Goal: Browse casually

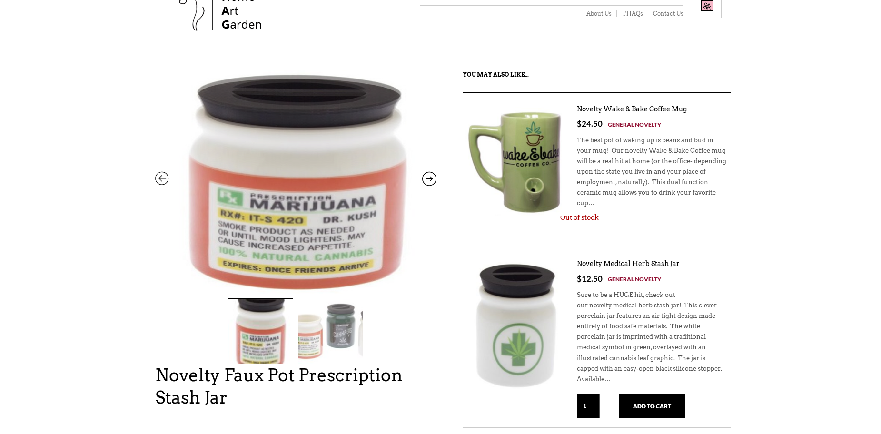
scroll to position [95, 0]
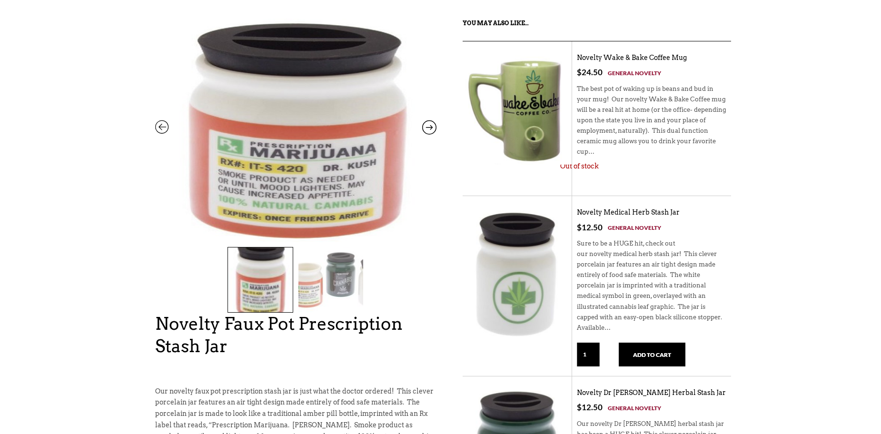
click at [310, 273] on img at bounding box center [331, 280] width 65 height 65
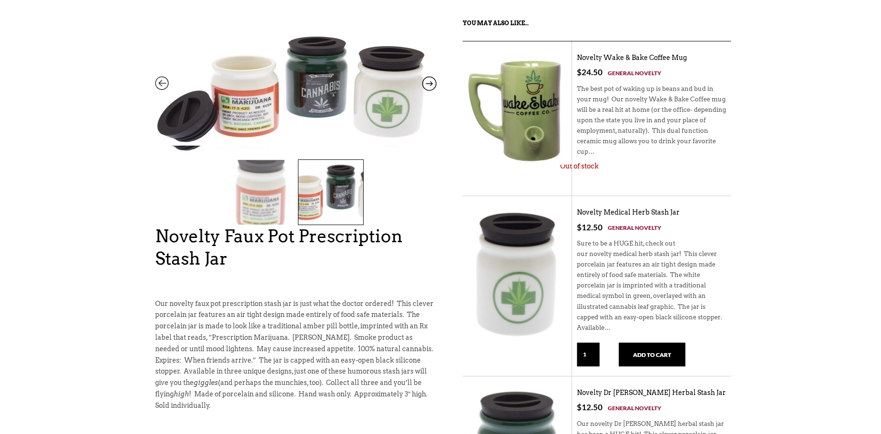
click at [342, 87] on img at bounding box center [295, 87] width 281 height 118
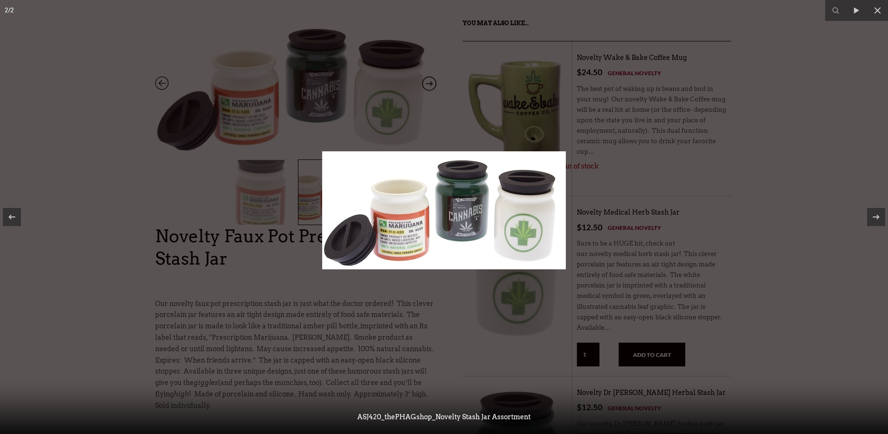
click at [482, 198] on img at bounding box center [444, 210] width 244 height 118
click at [464, 204] on img at bounding box center [444, 210] width 244 height 118
click at [620, 135] on div at bounding box center [444, 217] width 888 height 434
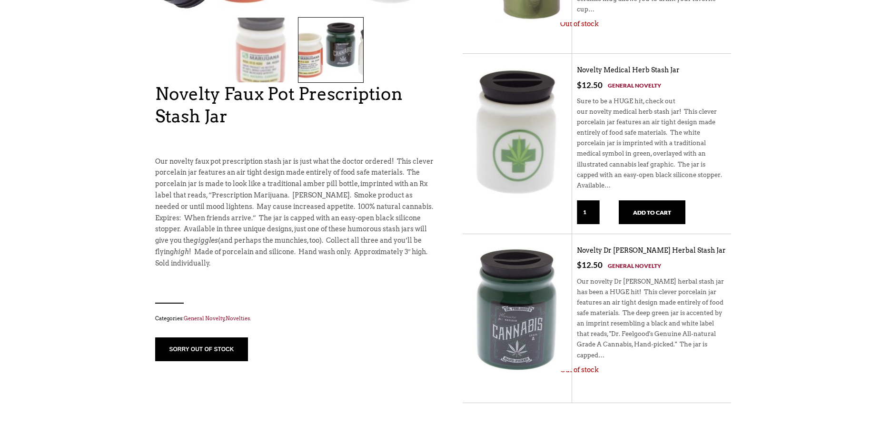
scroll to position [238, 0]
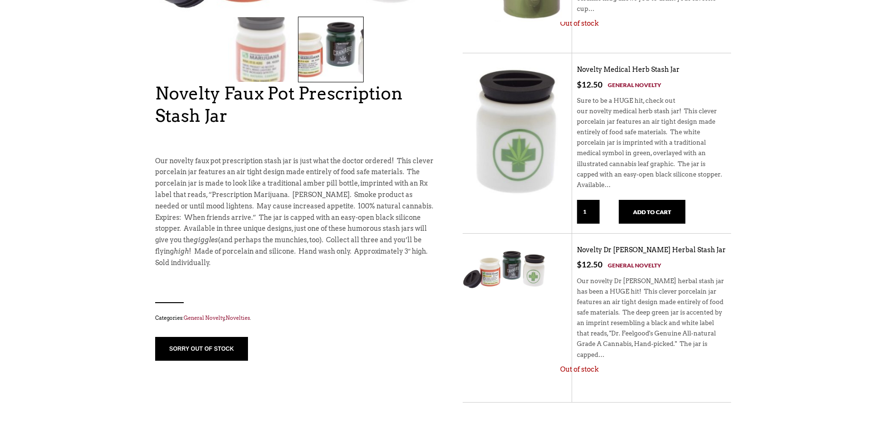
click at [525, 291] on div at bounding box center [506, 309] width 86 height 123
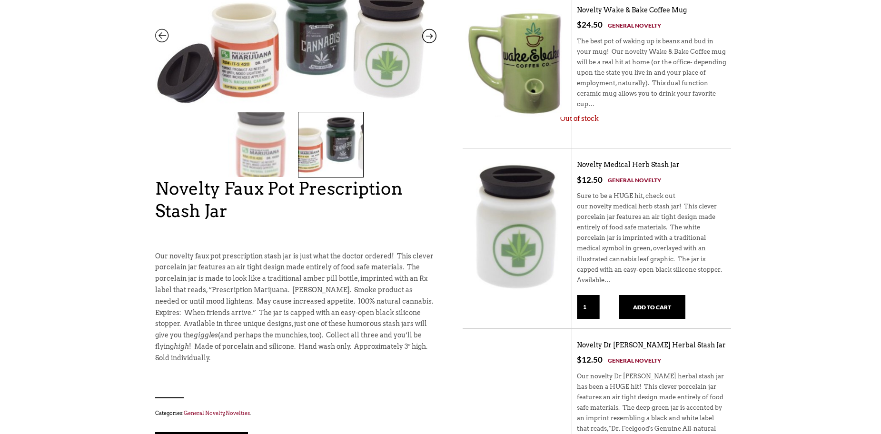
scroll to position [0, 0]
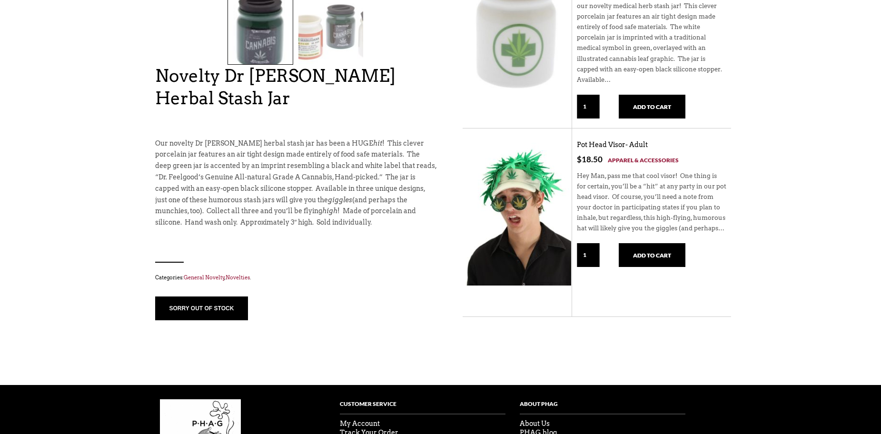
scroll to position [238, 0]
